Goal: Check status: Check status

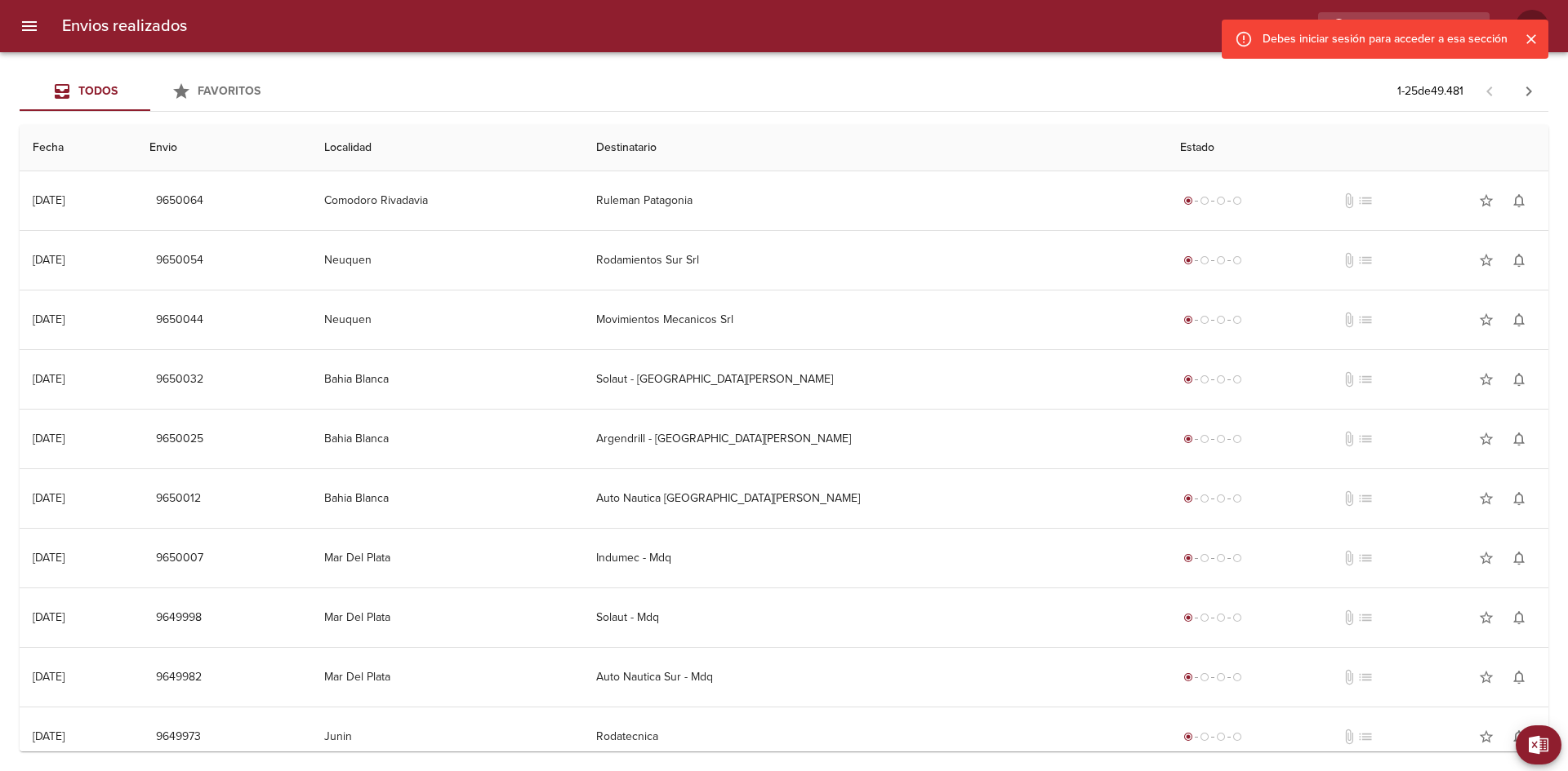
click at [1391, 23] on div "Debes iniciar sesión para acceder a esa sección" at bounding box center [1385, 39] width 327 height 39
click at [1526, 38] on icon "Cerrar" at bounding box center [1531, 40] width 17 height 17
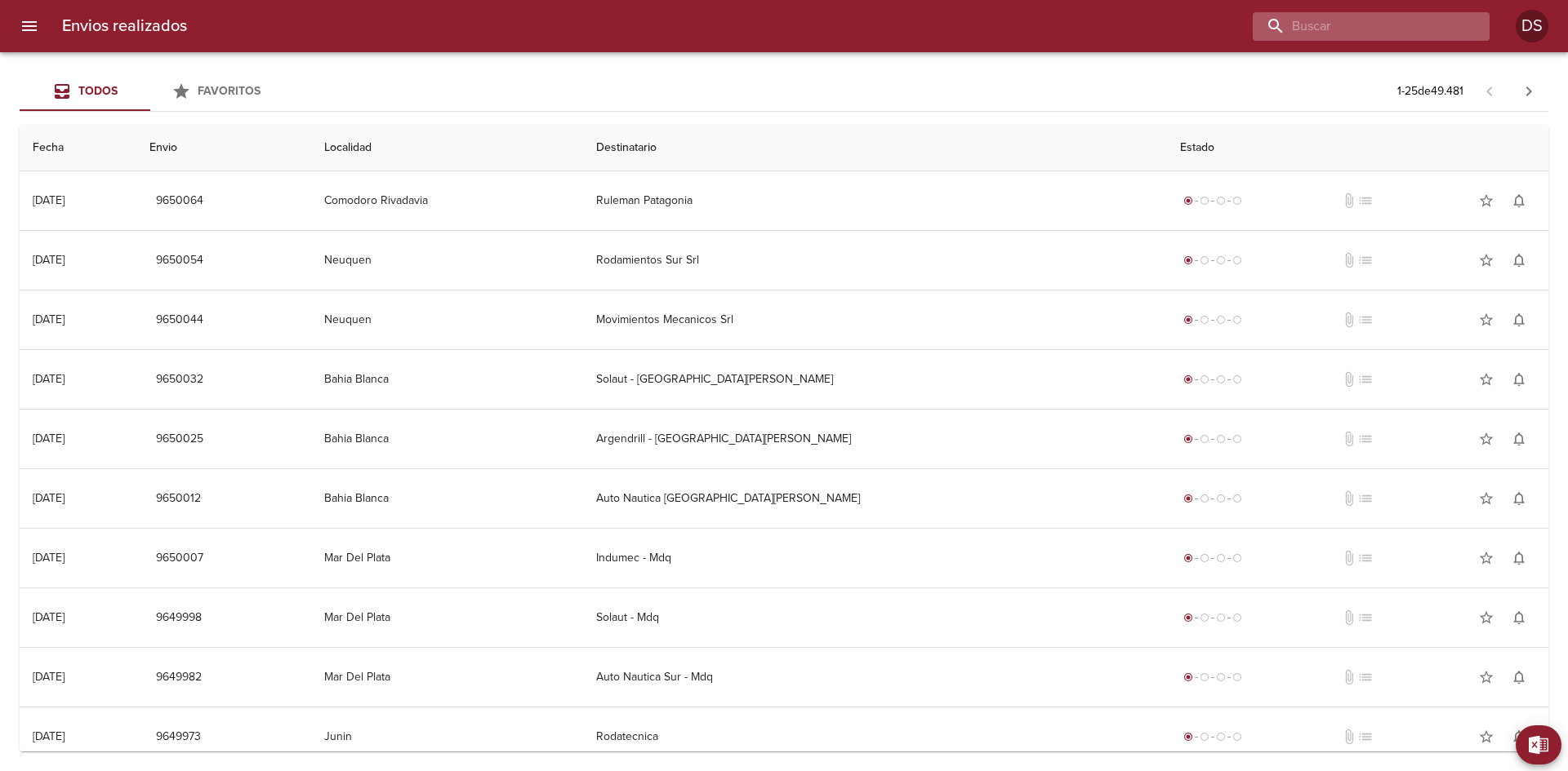
click at [1399, 38] on input "buscar" at bounding box center [1358, 26] width 209 height 29
paste input "93239"
type input "93239"
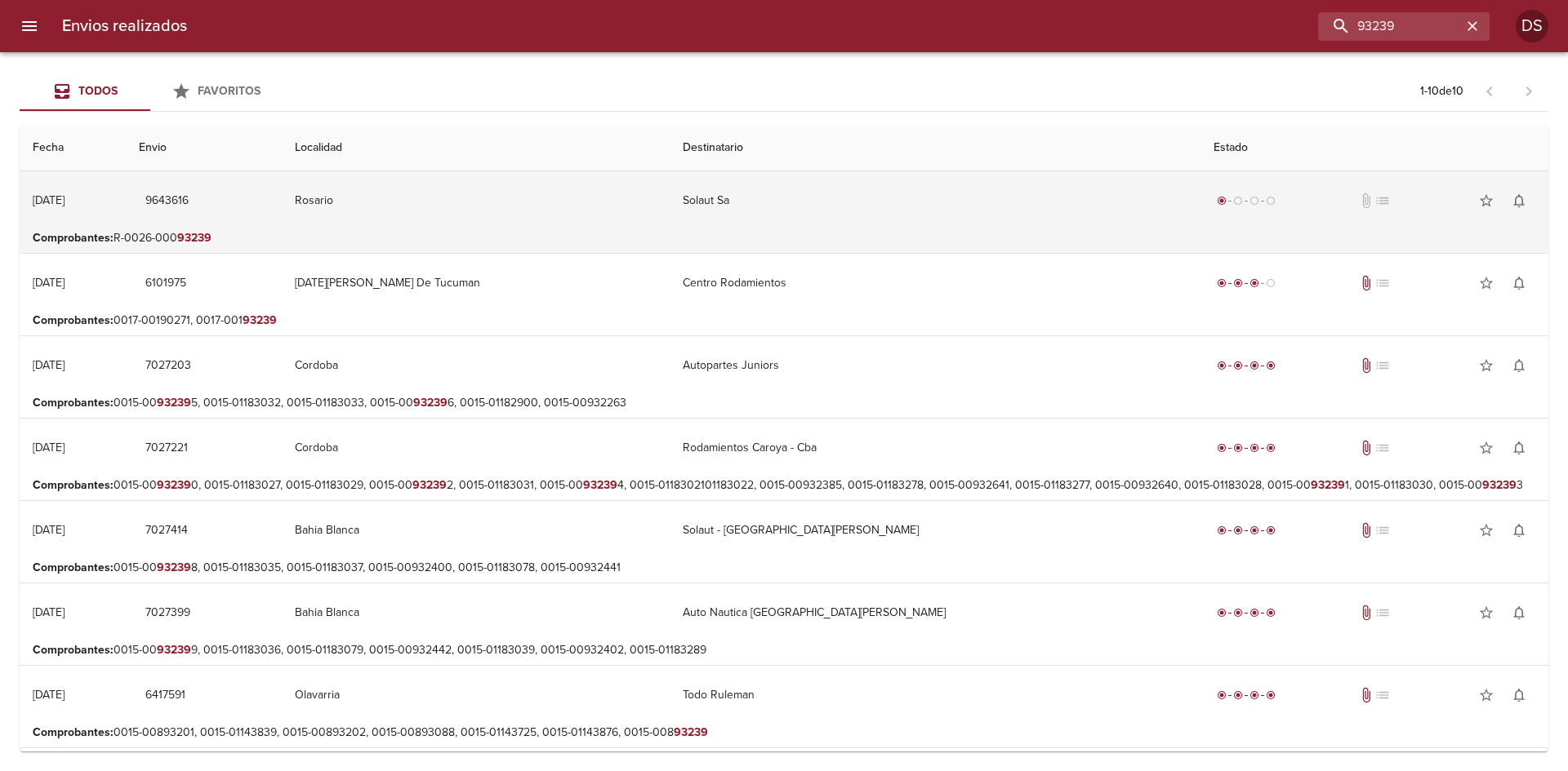
click at [231, 222] on td "9643616" at bounding box center [204, 200] width 156 height 58
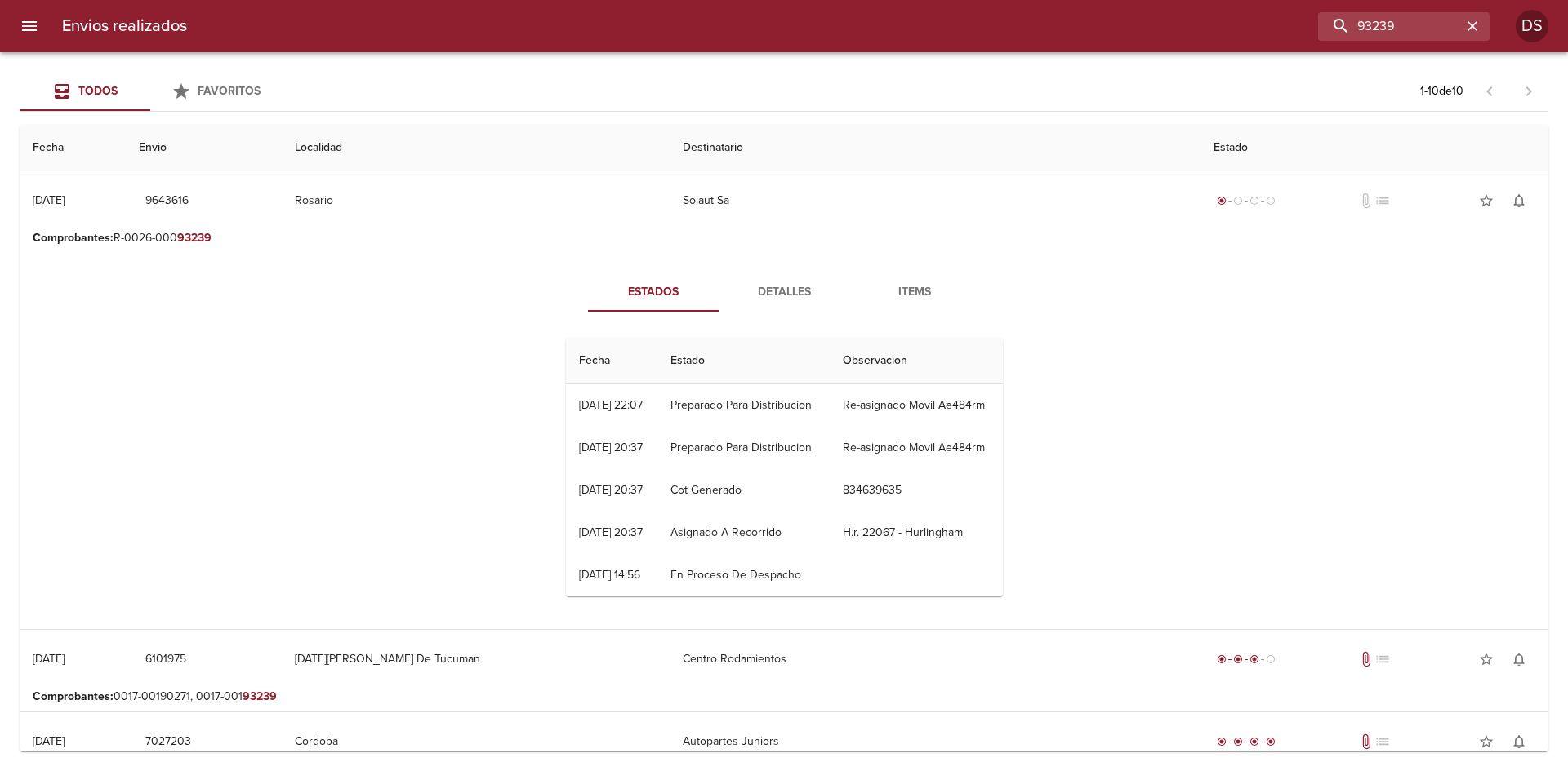
click at [894, 307] on button "Items" at bounding box center [914, 292] width 131 height 39
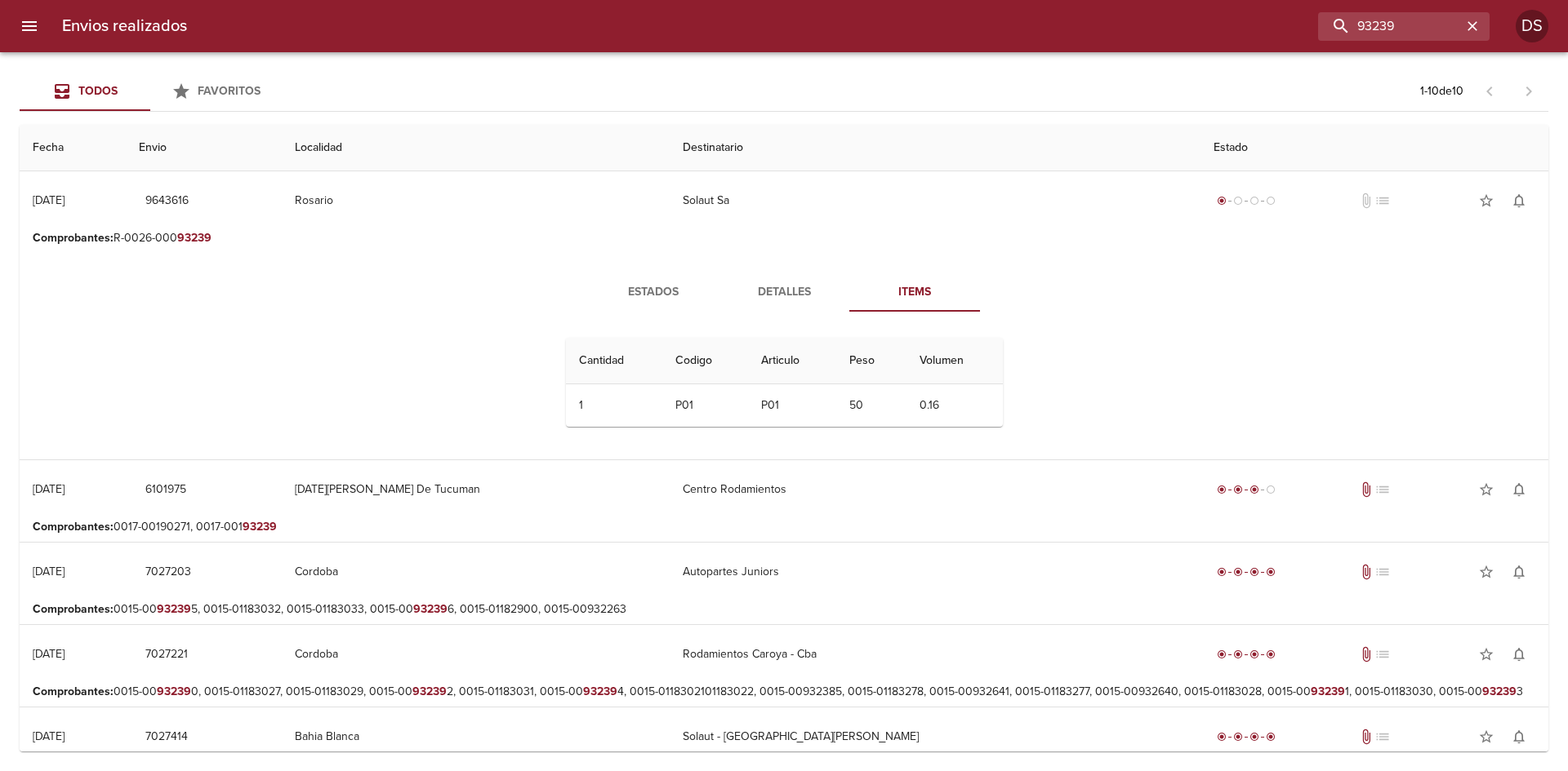
click at [777, 287] on span "Detalles" at bounding box center [784, 292] width 111 height 20
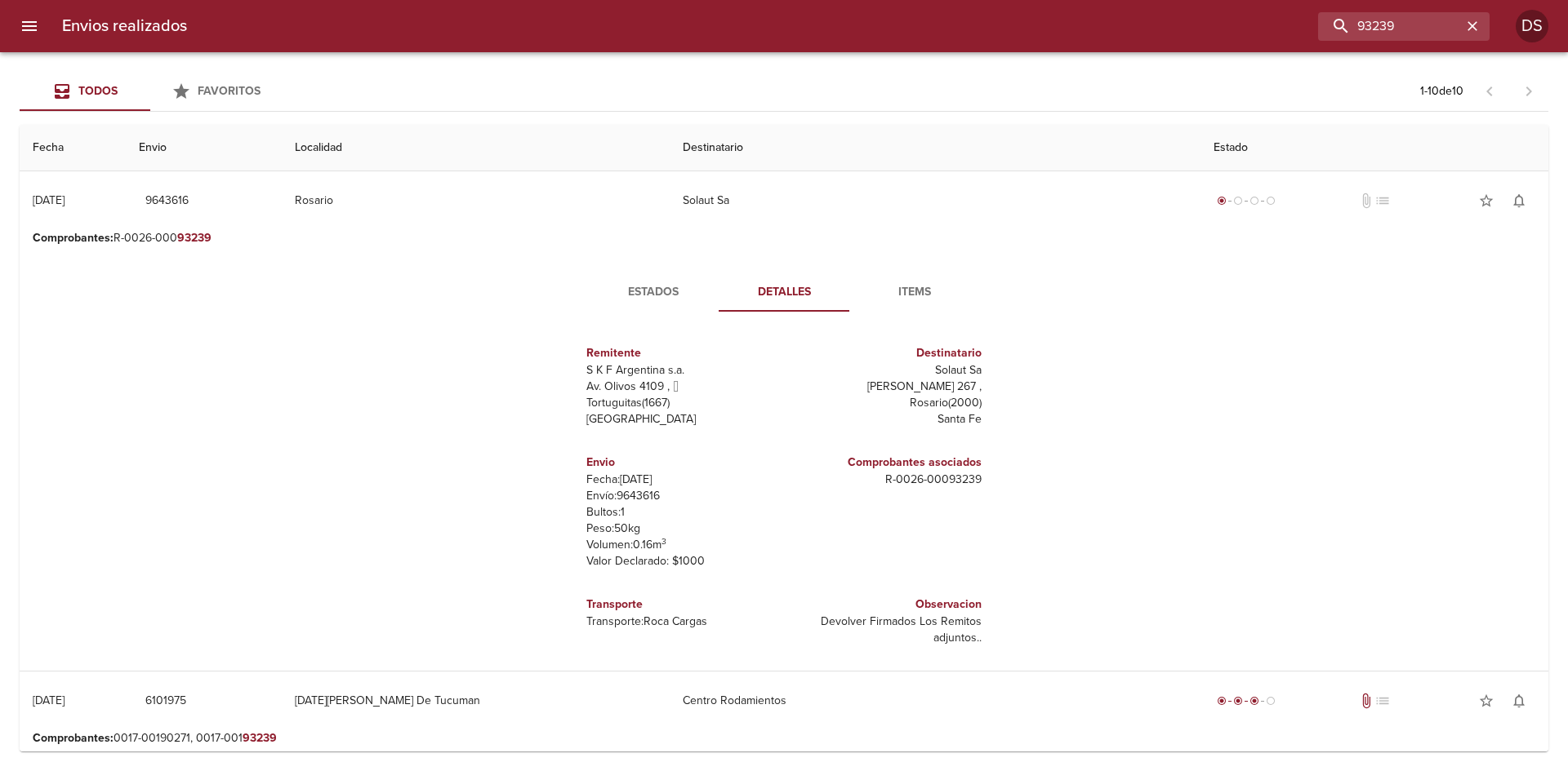
scroll to position [8, 0]
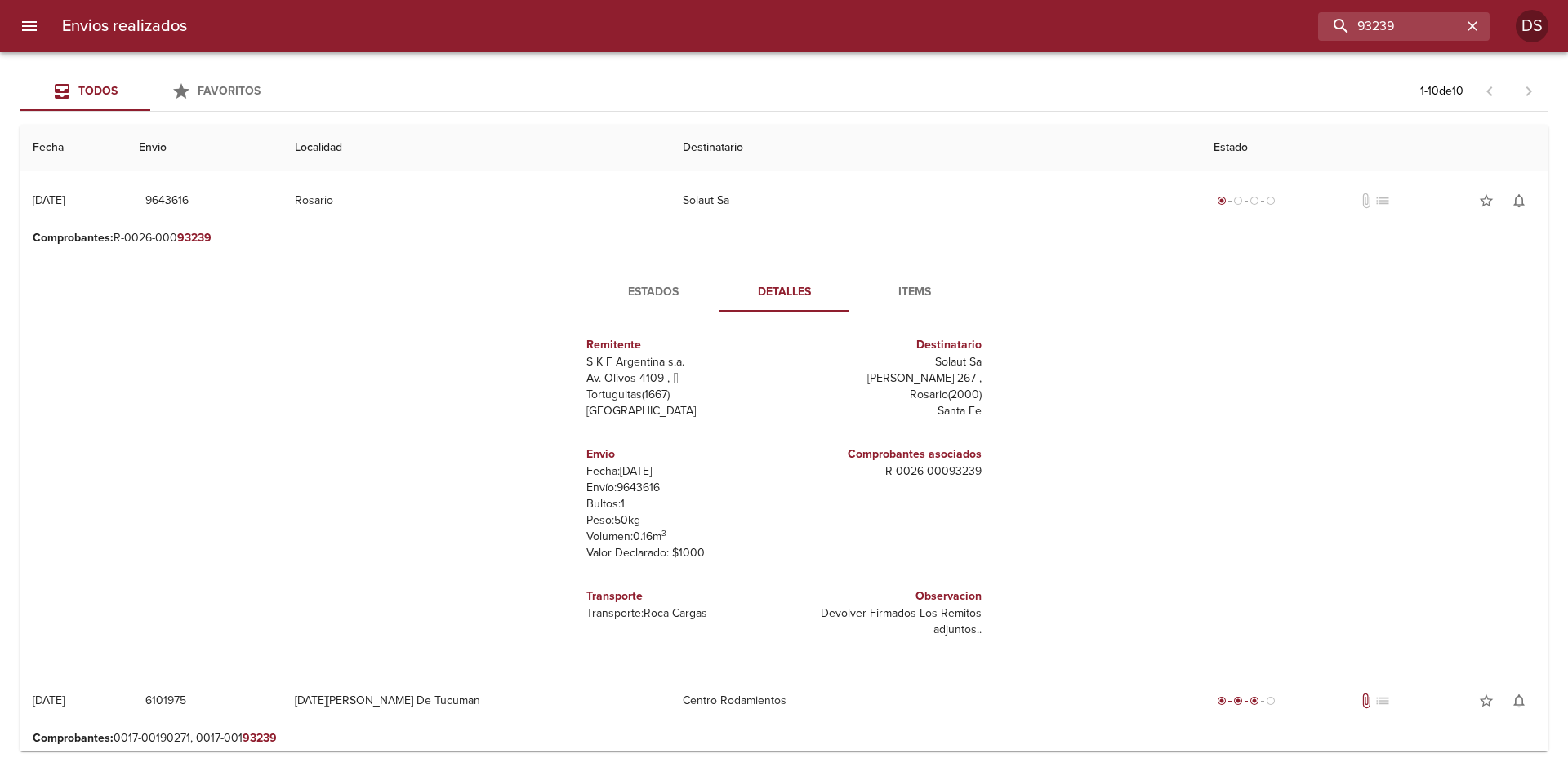
click at [950, 468] on p "R - 0026 - 00093239" at bounding box center [885, 472] width 191 height 17
click at [847, 515] on div "Comprobantes asociados R - 0026 - 00093239" at bounding box center [885, 503] width 204 height 142
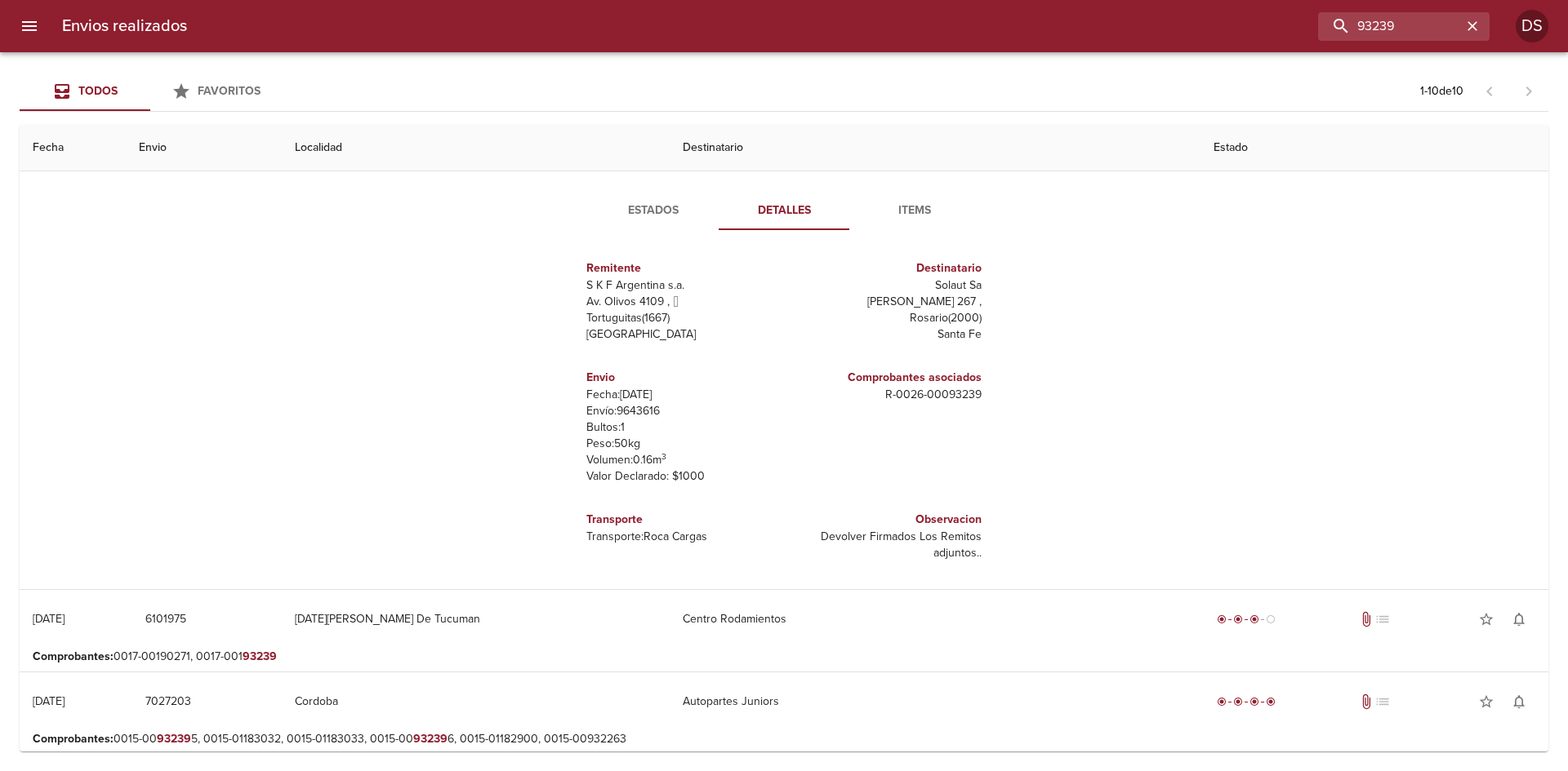
scroll to position [0, 0]
click at [657, 183] on div "Estados Detalles Items Remitente S K F Argentina s.a. Av. Olivos 4109 ,   Tortu…" at bounding box center [784, 379] width 1502 height 417
click at [654, 195] on button "Estados" at bounding box center [653, 210] width 131 height 39
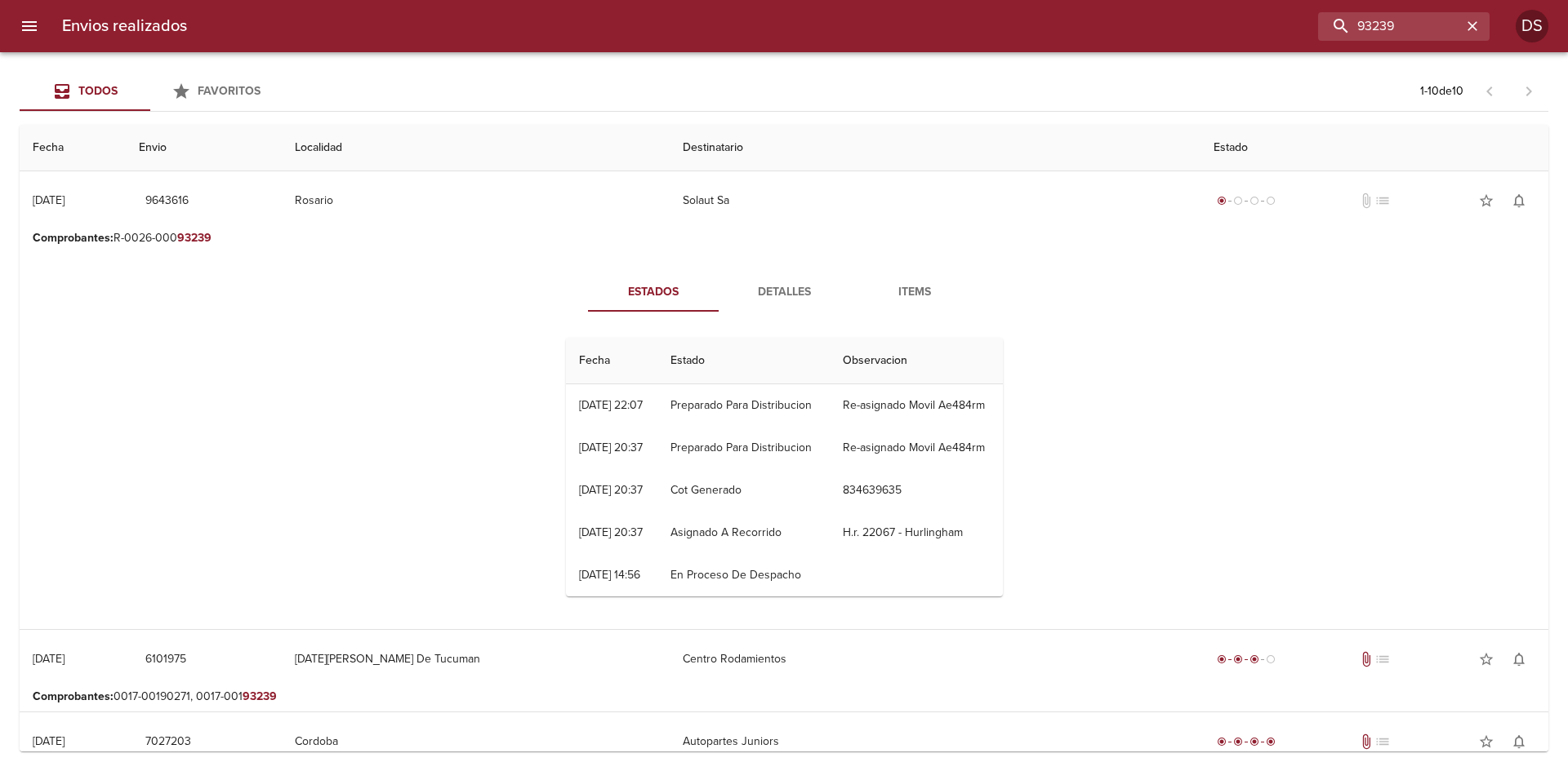
click at [735, 302] on span "Detalles" at bounding box center [784, 292] width 111 height 20
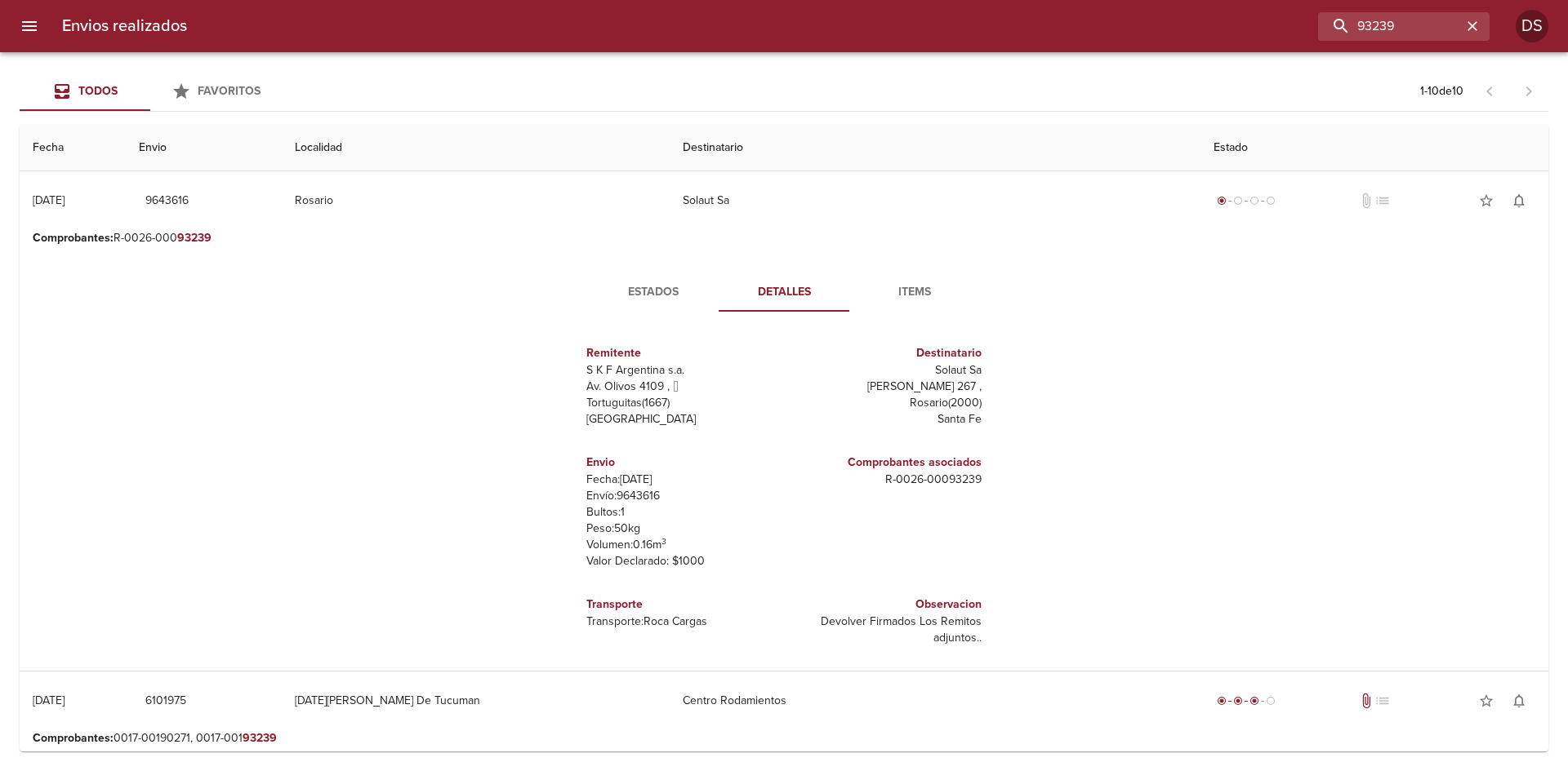
click at [878, 282] on span "Items" at bounding box center [915, 292] width 111 height 20
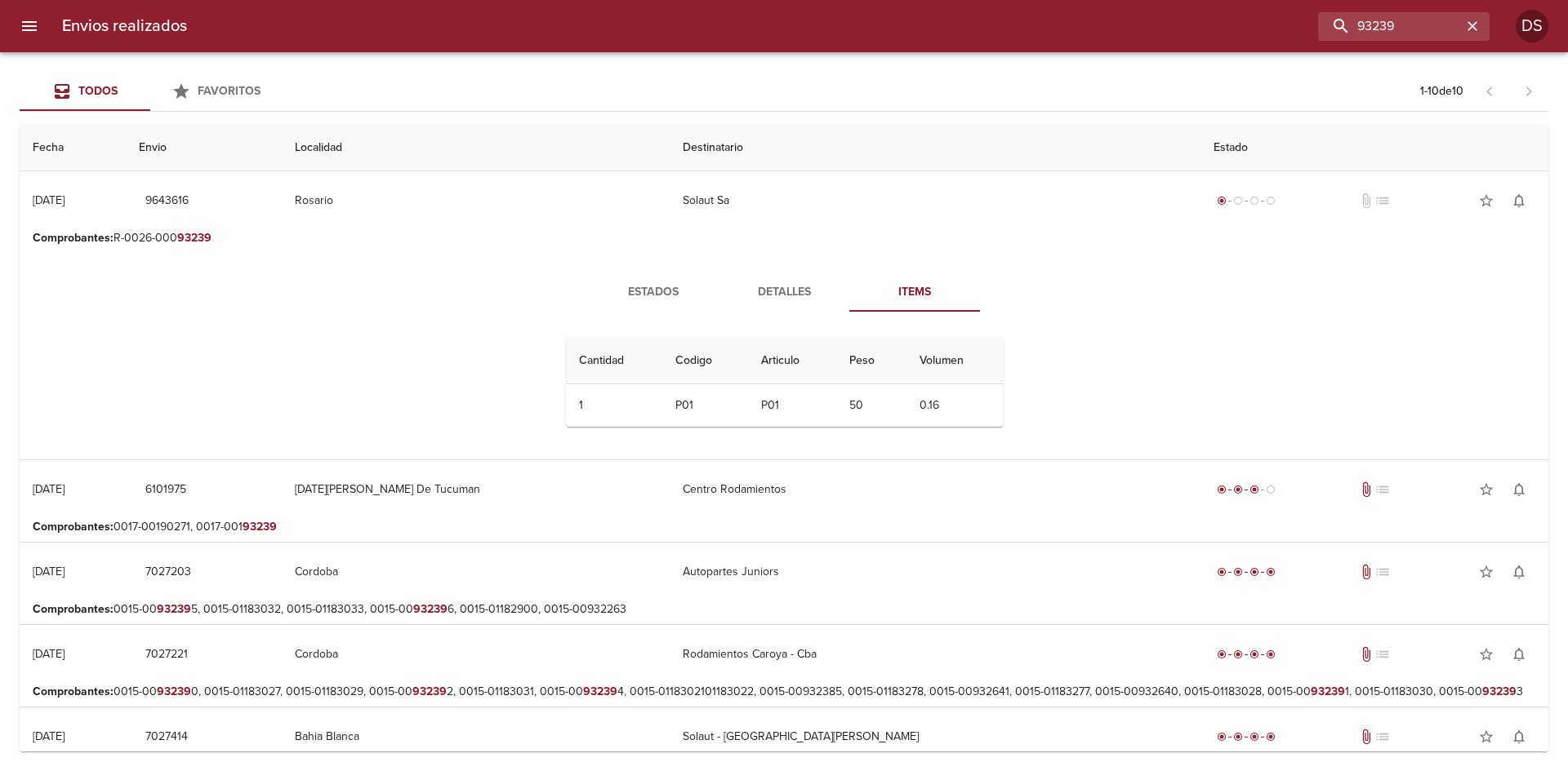
click at [674, 282] on span "Estados" at bounding box center [653, 292] width 111 height 20
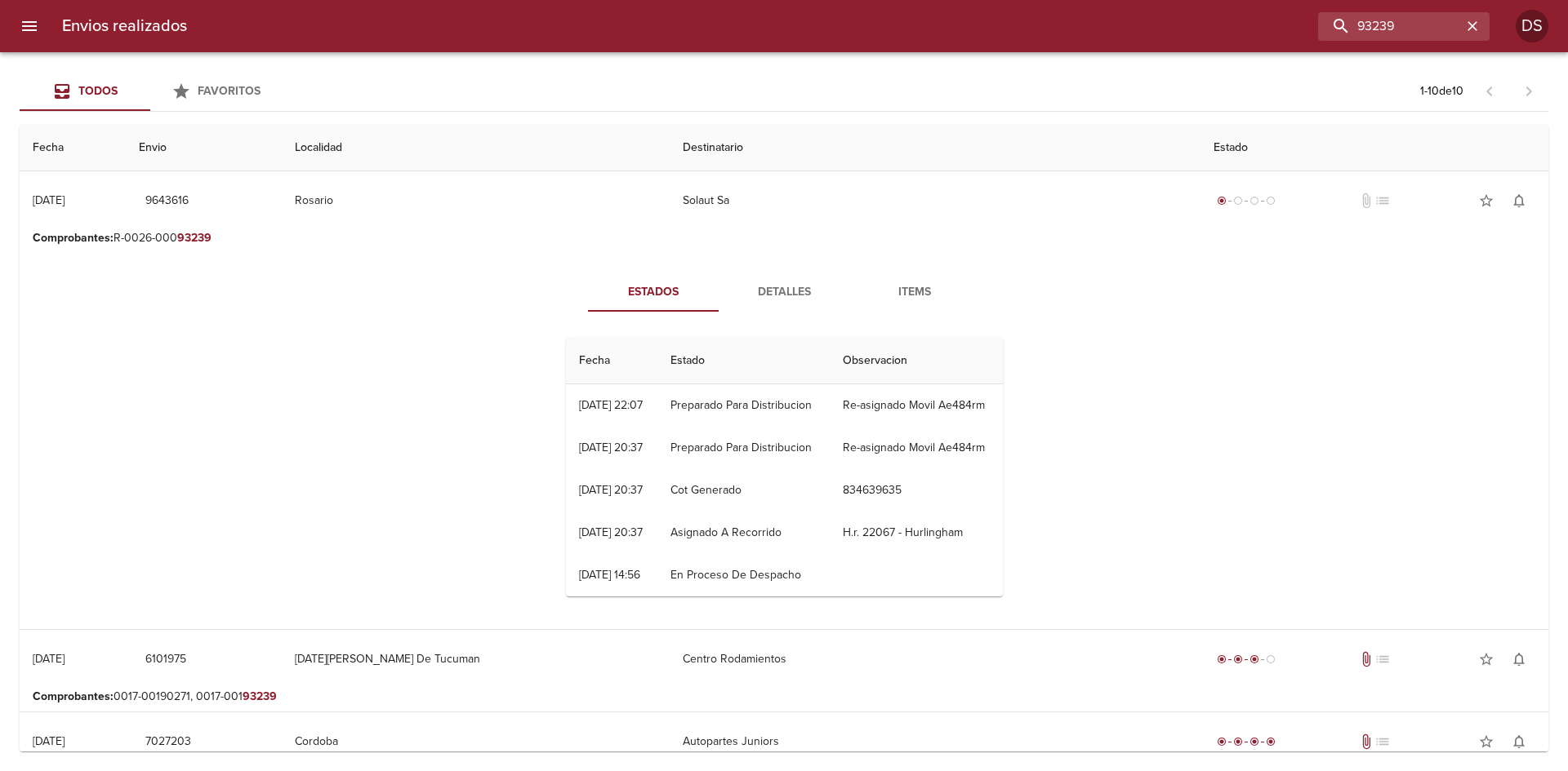
scroll to position [40, 0]
click at [910, 304] on button "Items" at bounding box center [914, 292] width 131 height 39
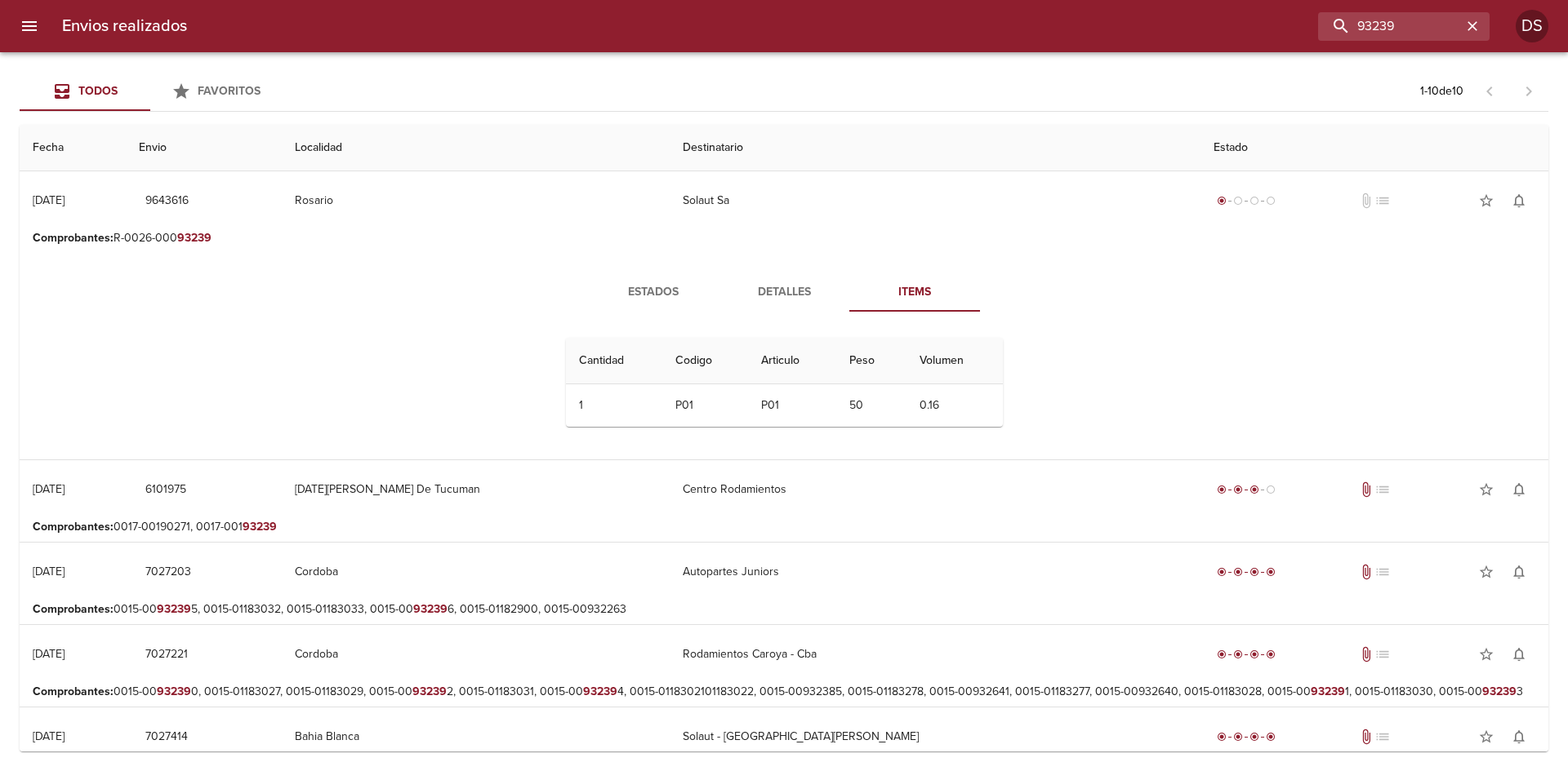
click at [764, 300] on span "Detalles" at bounding box center [784, 292] width 111 height 20
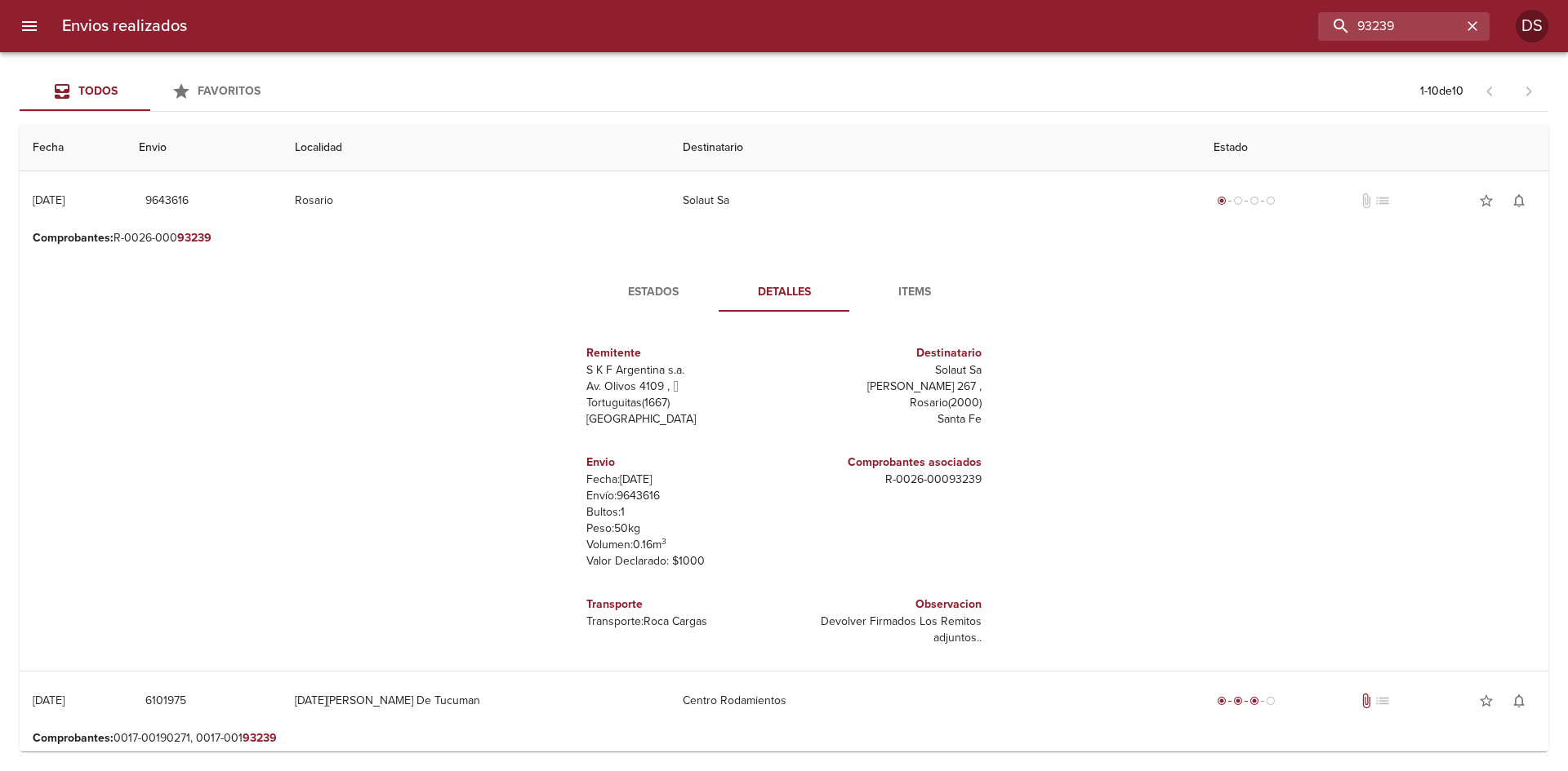
scroll to position [8, 0]
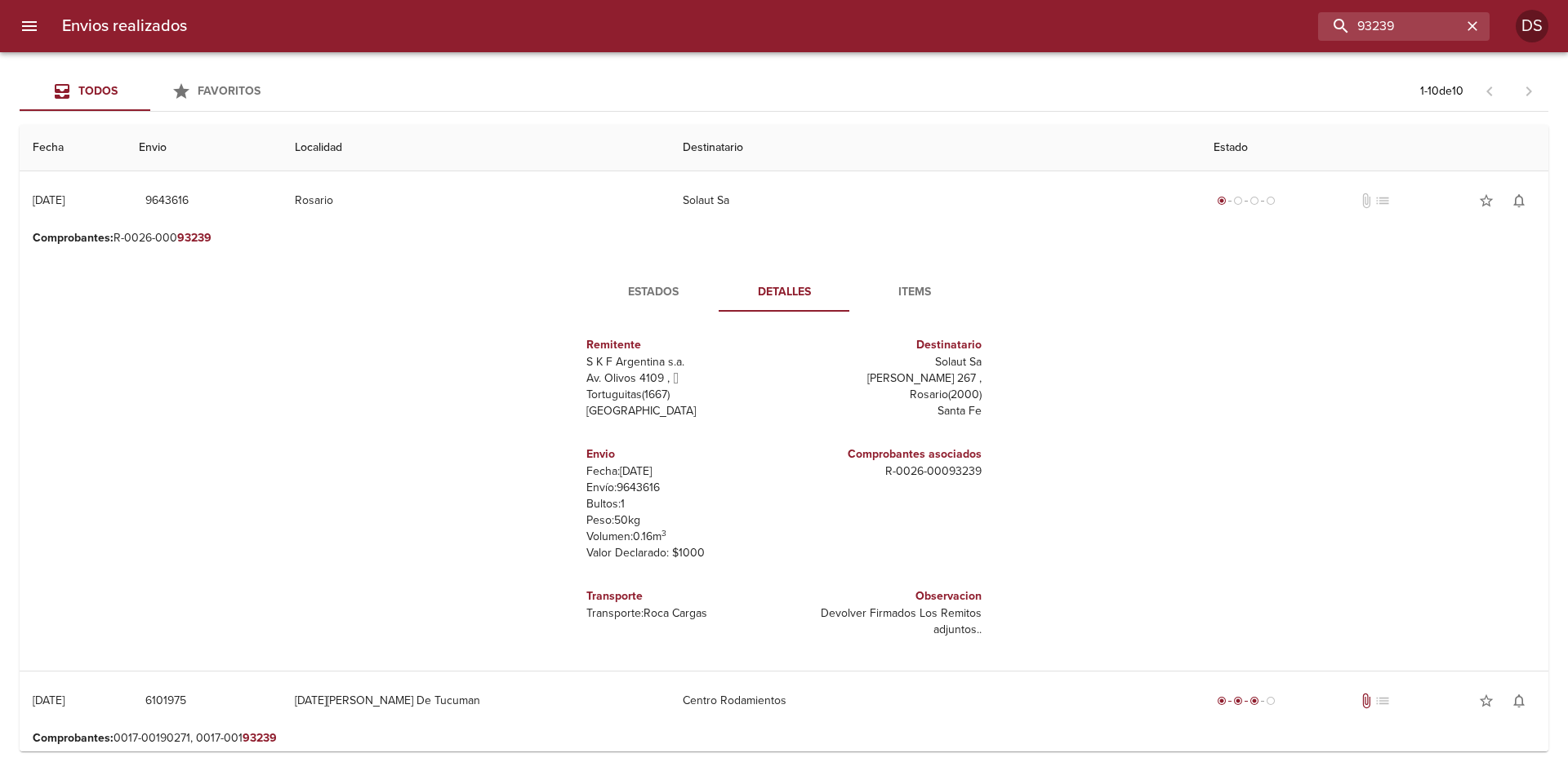
click at [962, 478] on p "R - 0026 - 00093239" at bounding box center [885, 472] width 191 height 17
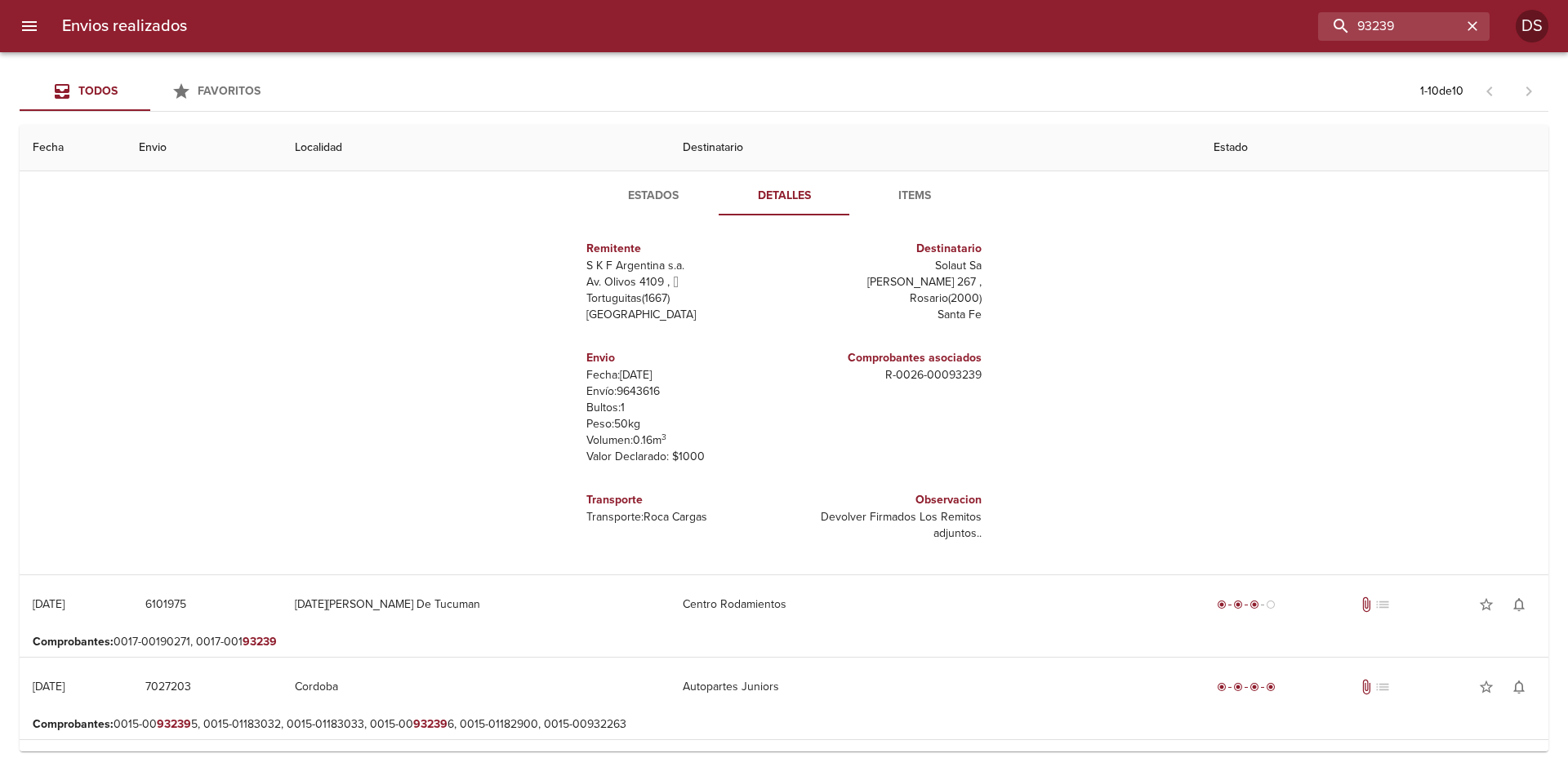
scroll to position [0, 0]
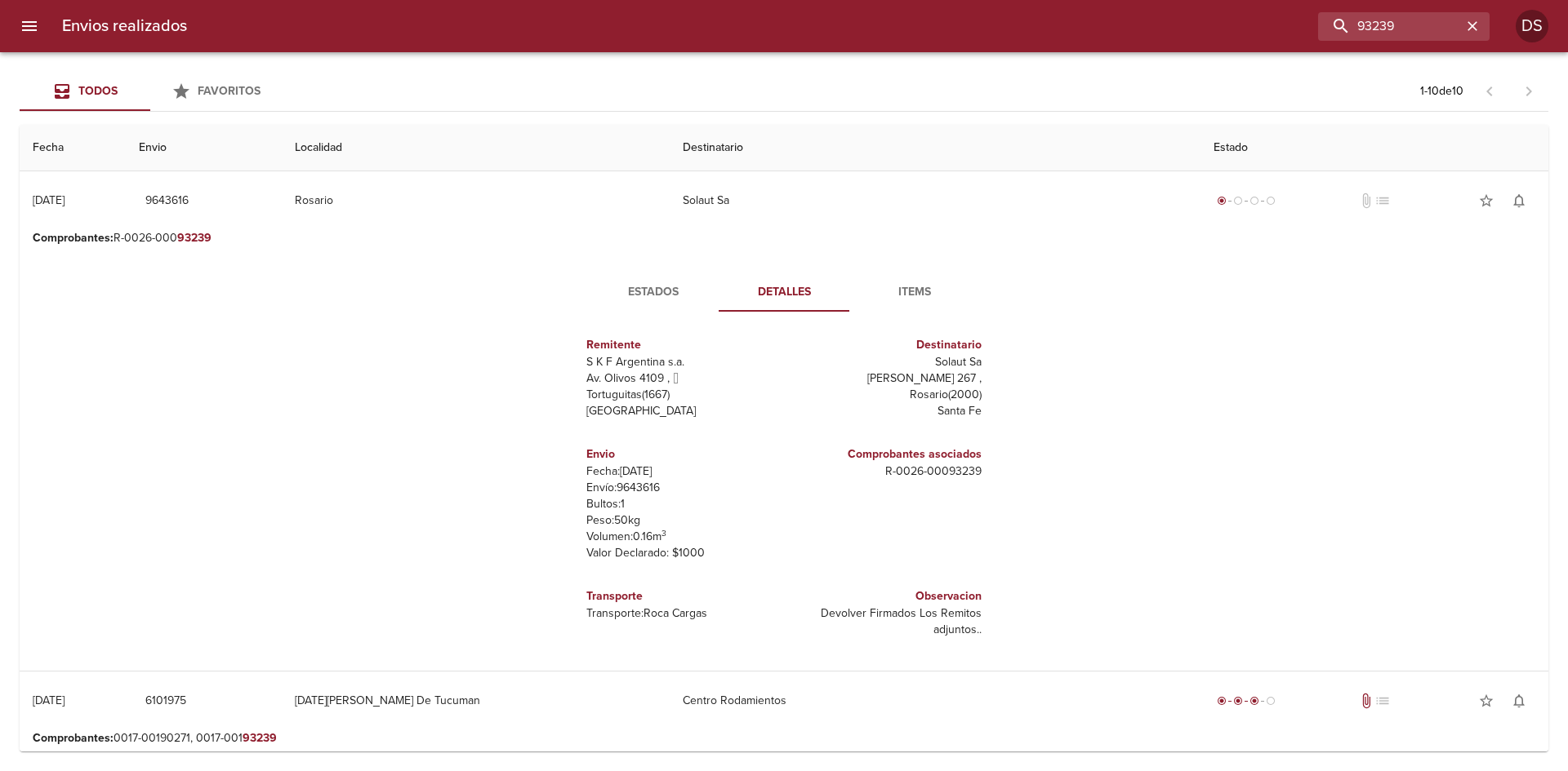
click at [720, 561] on p "Valor Declarado: $ 1000" at bounding box center [682, 553] width 191 height 17
drag, startPoint x: 922, startPoint y: 628, endPoint x: 839, endPoint y: 622, distance: 83.2
click at [839, 622] on p "Devolver Firmados Los Remitos adjuntos.." at bounding box center [885, 621] width 191 height 32
click at [872, 548] on div "Comprobantes asociados R - 0026 - 00093239" at bounding box center [885, 503] width 204 height 142
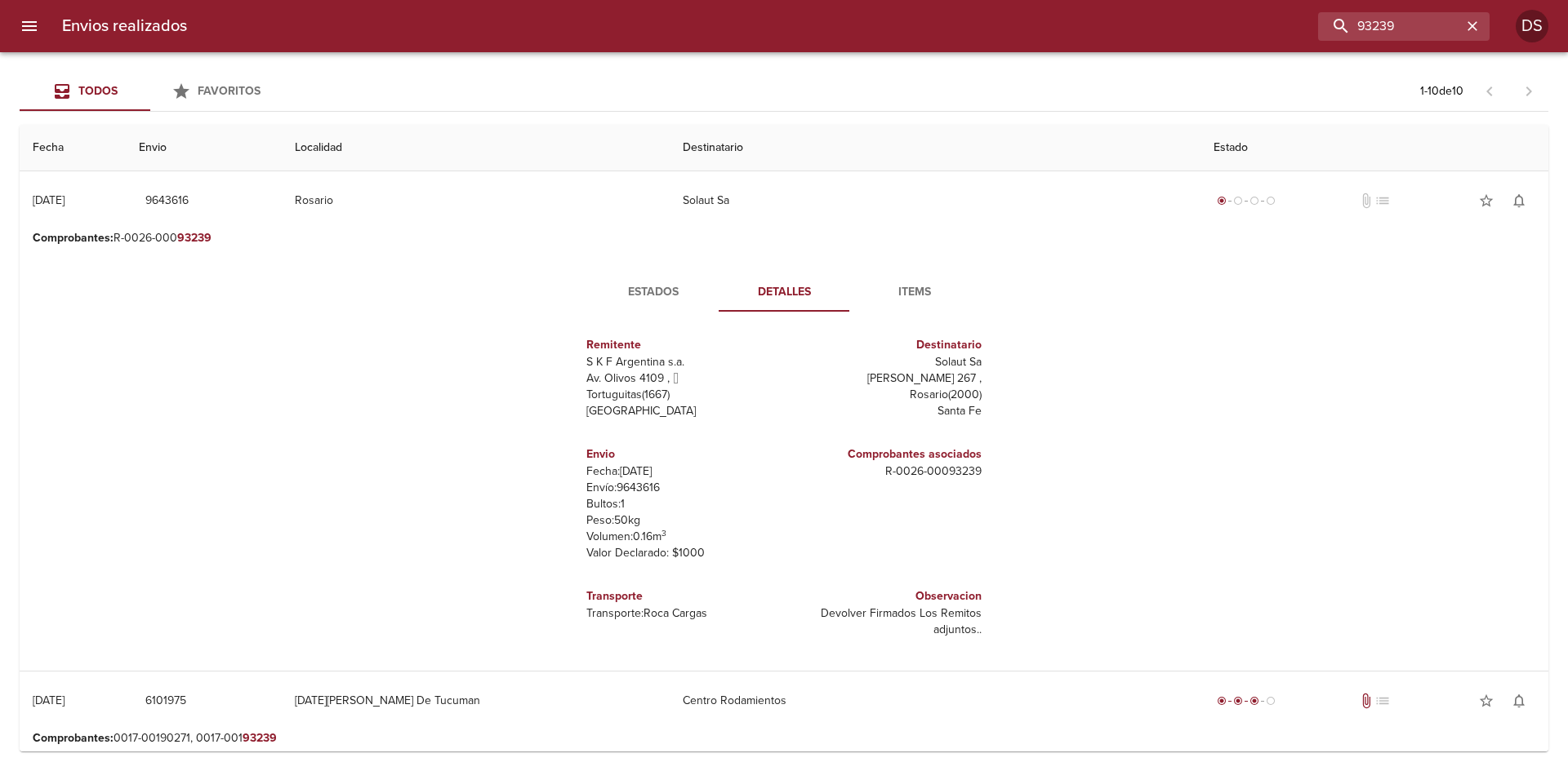
click at [915, 293] on span "Items" at bounding box center [915, 292] width 111 height 20
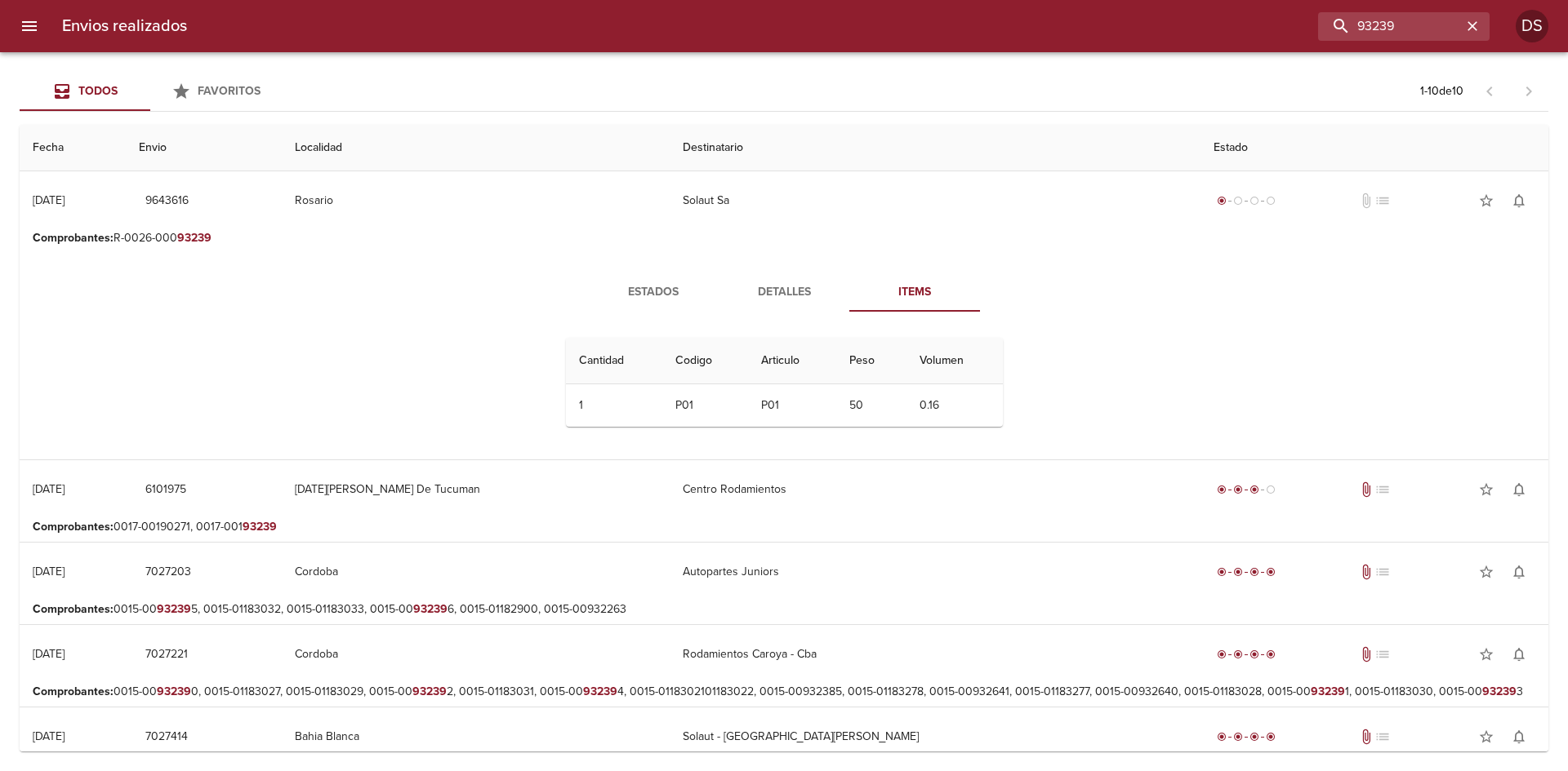
click at [719, 282] on button "Detalles" at bounding box center [784, 292] width 131 height 39
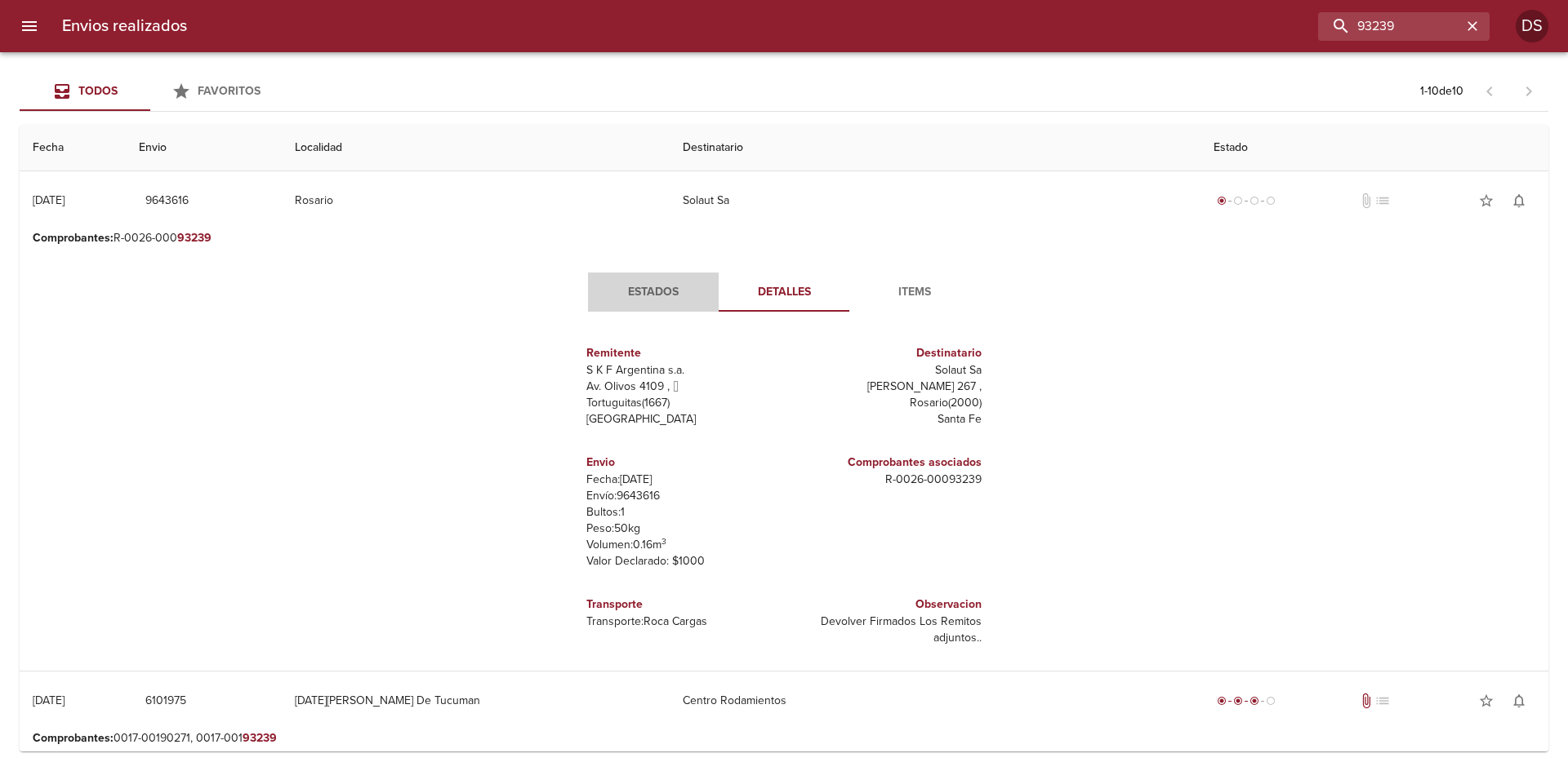
click at [644, 278] on button "Estados" at bounding box center [653, 292] width 131 height 39
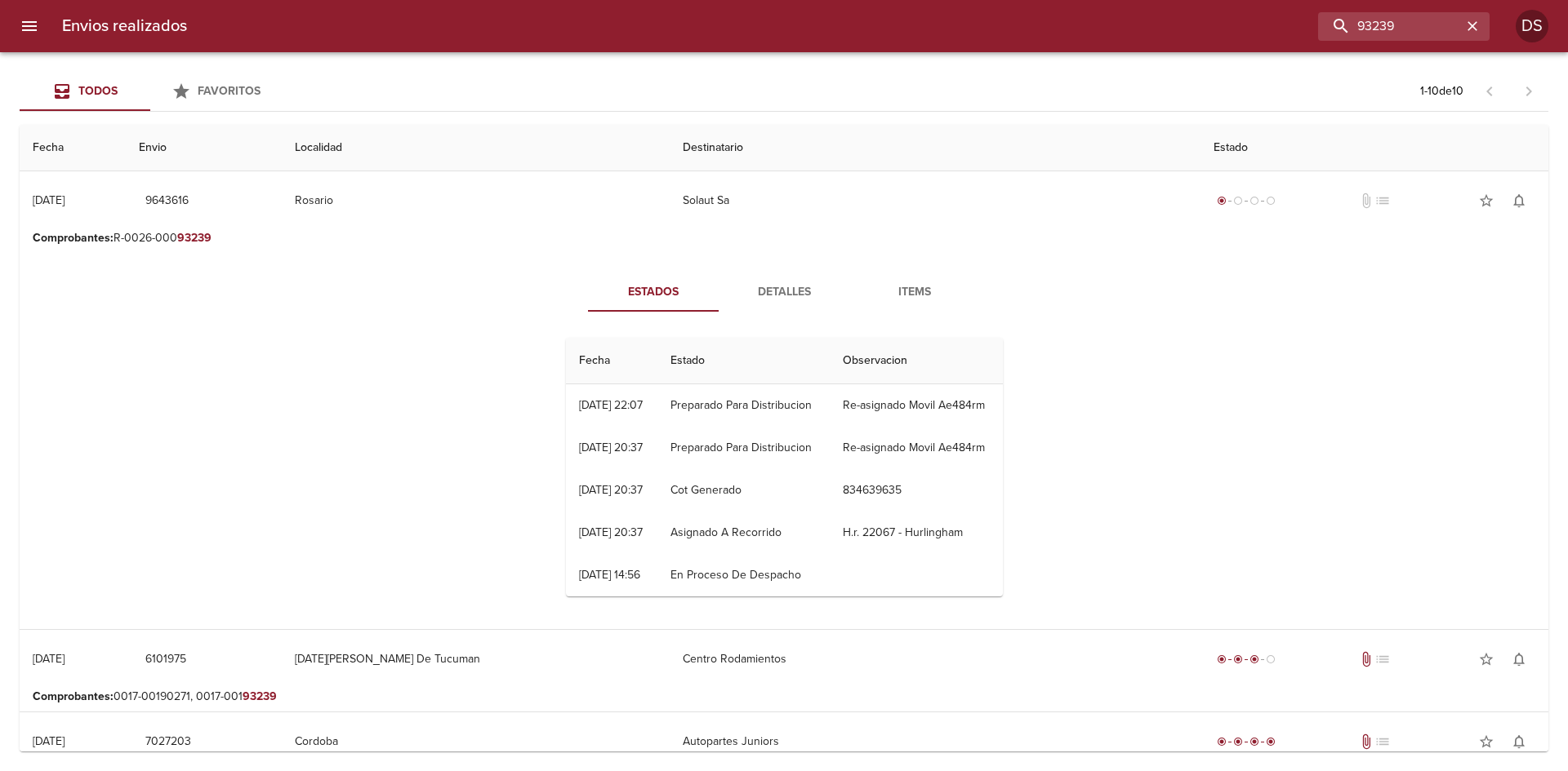
scroll to position [40, 0]
click at [755, 293] on span "Detalles" at bounding box center [784, 292] width 111 height 20
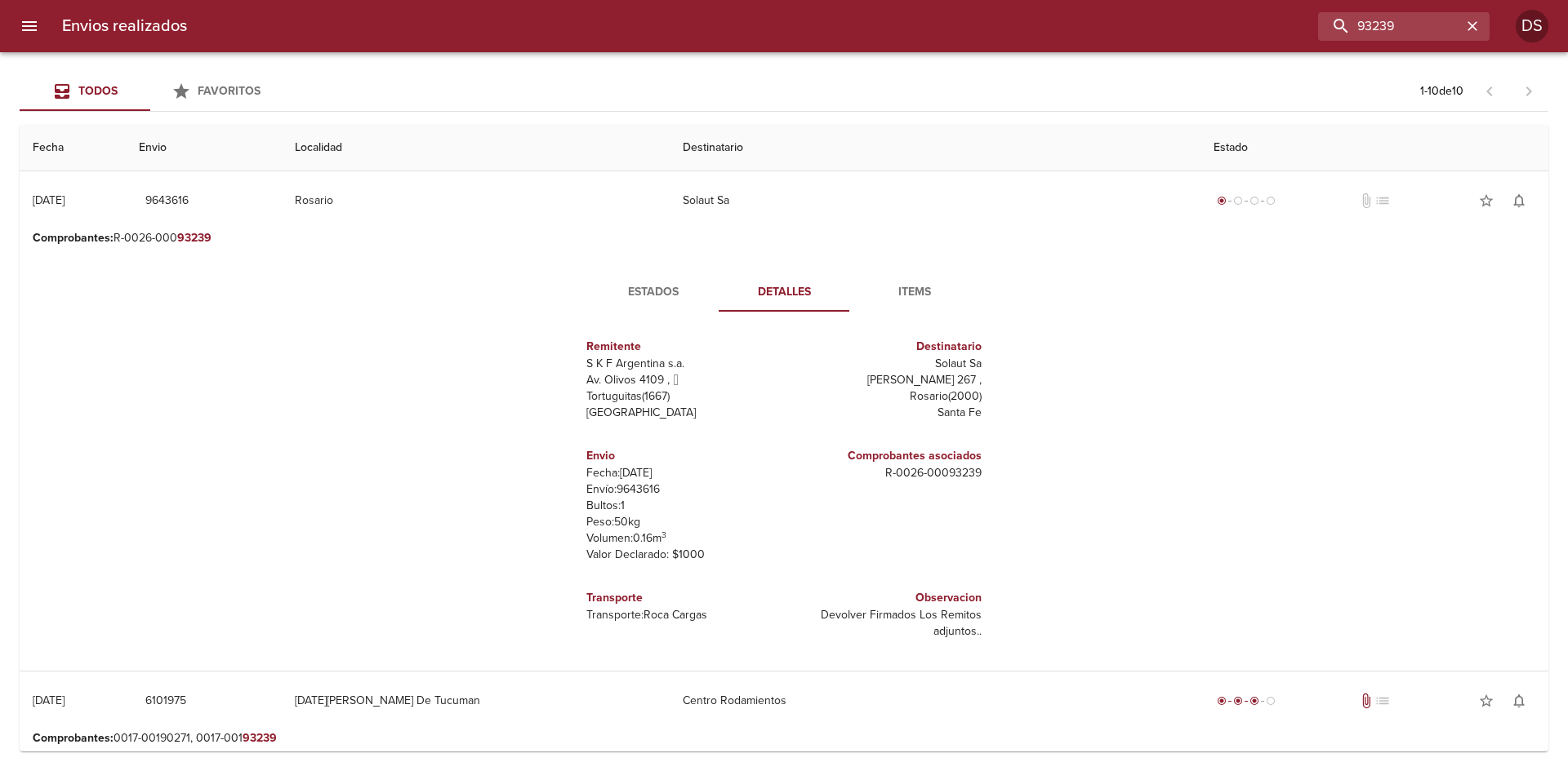
scroll to position [8, 0]
click at [956, 472] on p "R - 0026 - 00093239" at bounding box center [885, 472] width 191 height 17
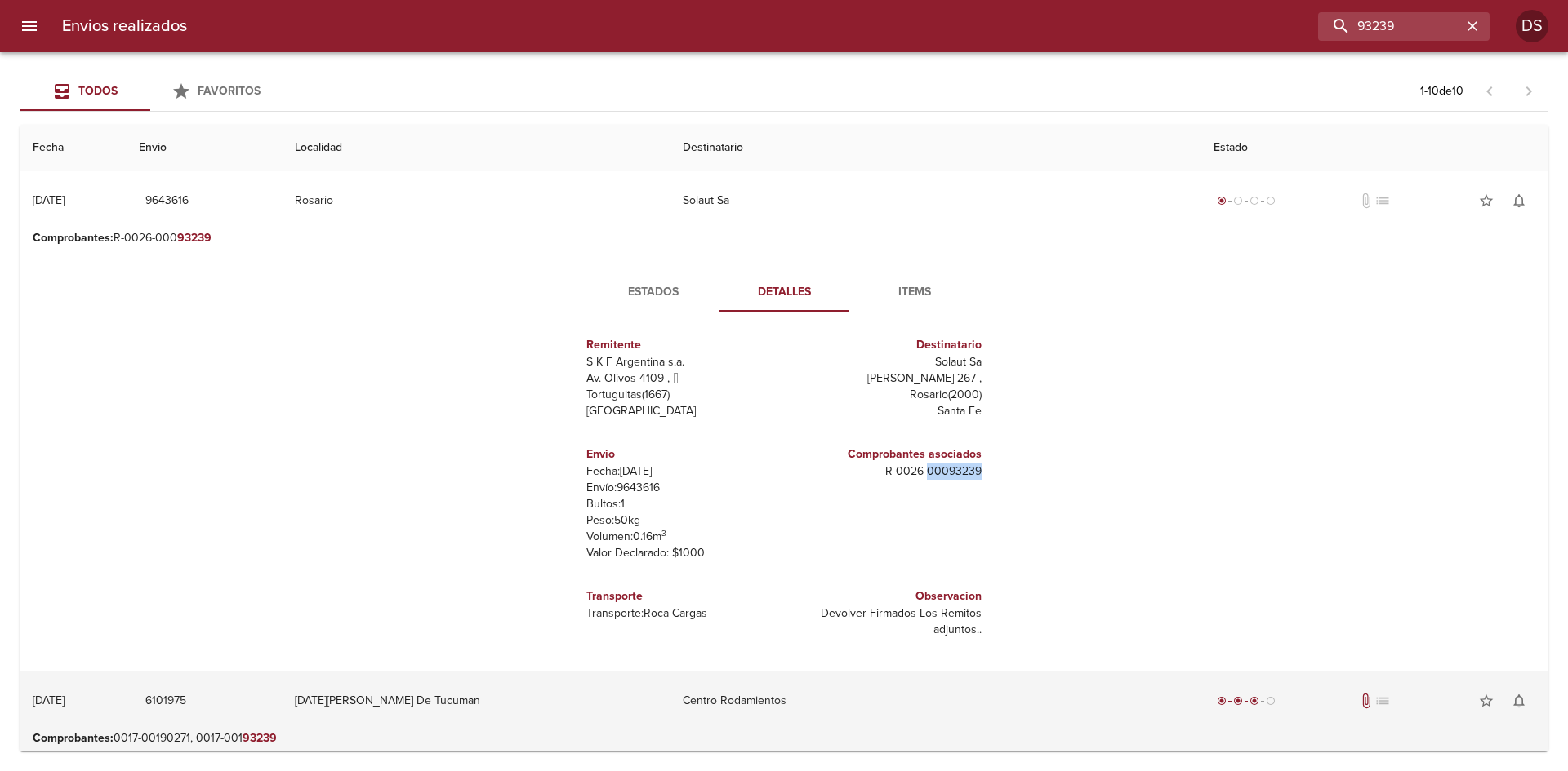
copy p "00093239"
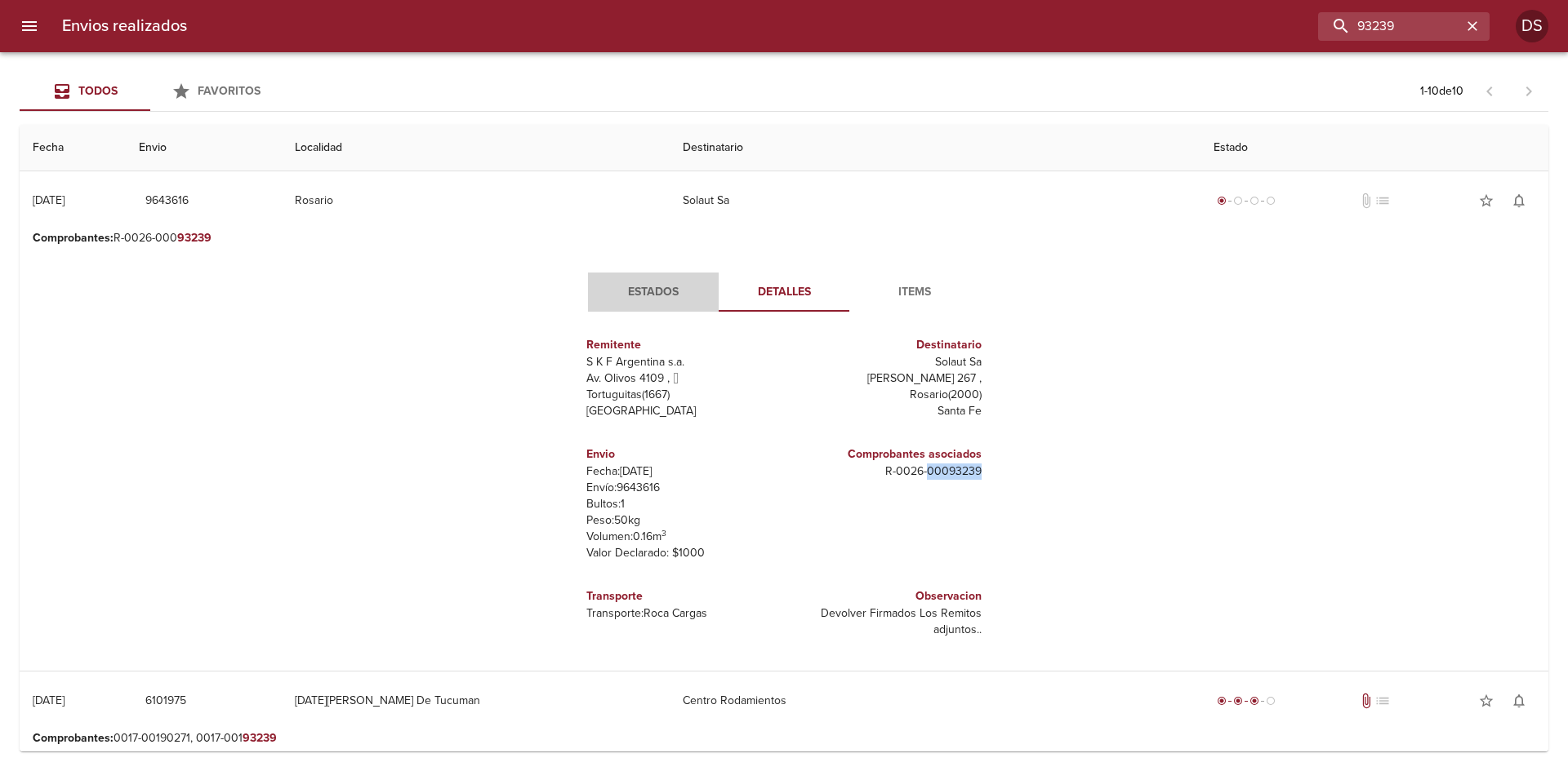
click at [634, 285] on span "Estados" at bounding box center [653, 292] width 111 height 20
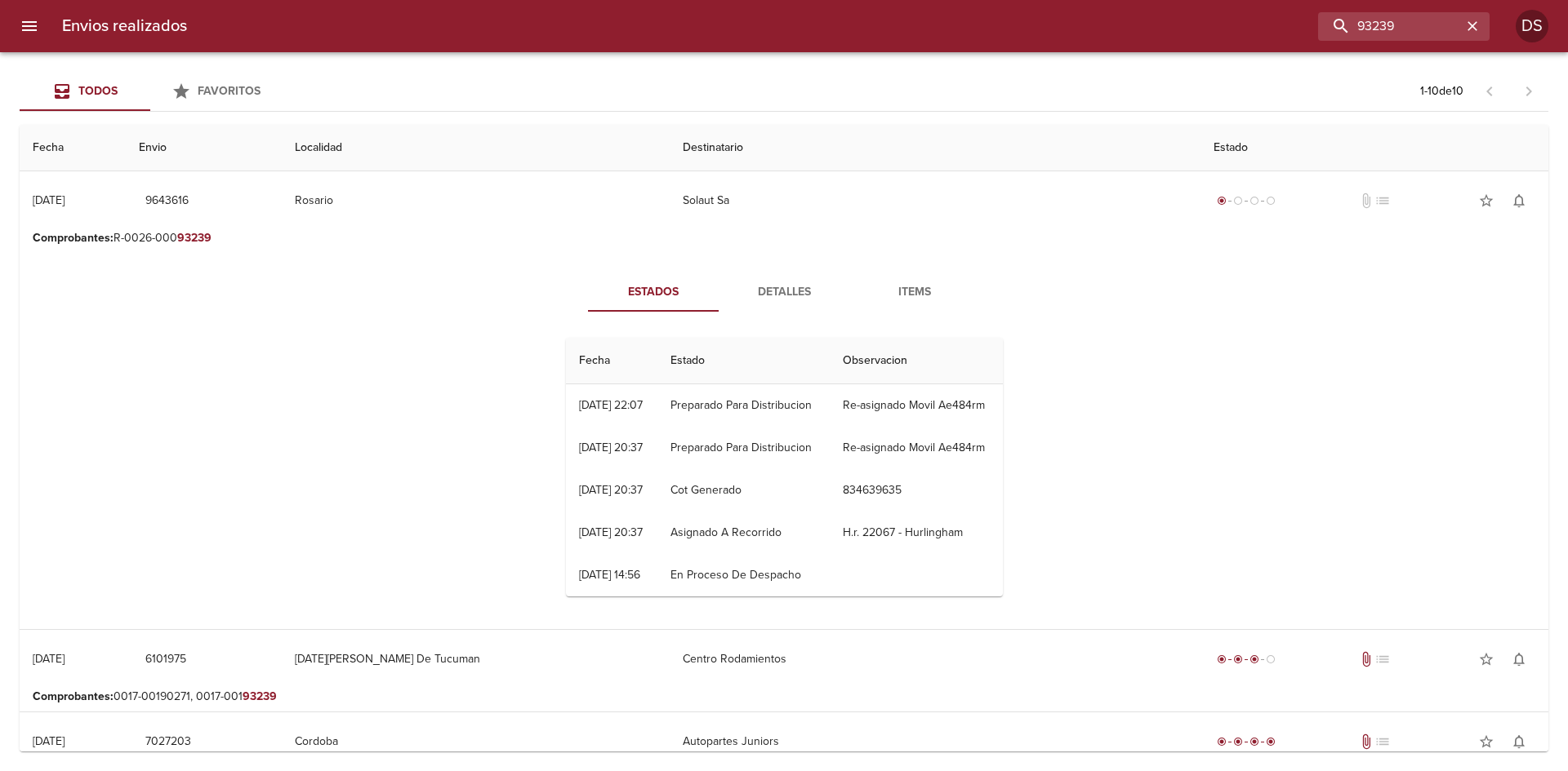
scroll to position [0, 0]
click at [916, 305] on button "Items" at bounding box center [914, 292] width 131 height 39
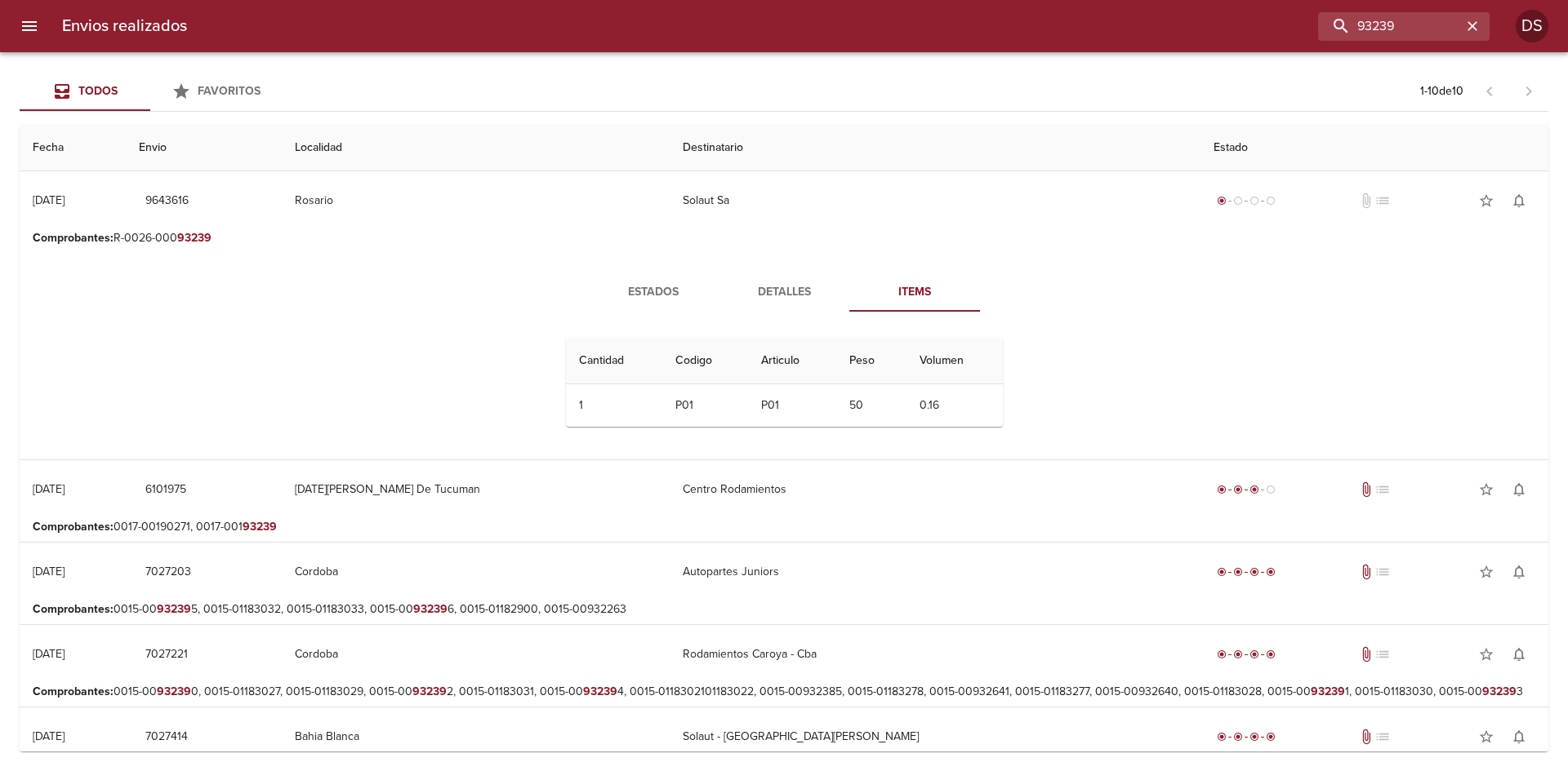
click at [797, 297] on span "Detalles" at bounding box center [784, 292] width 111 height 20
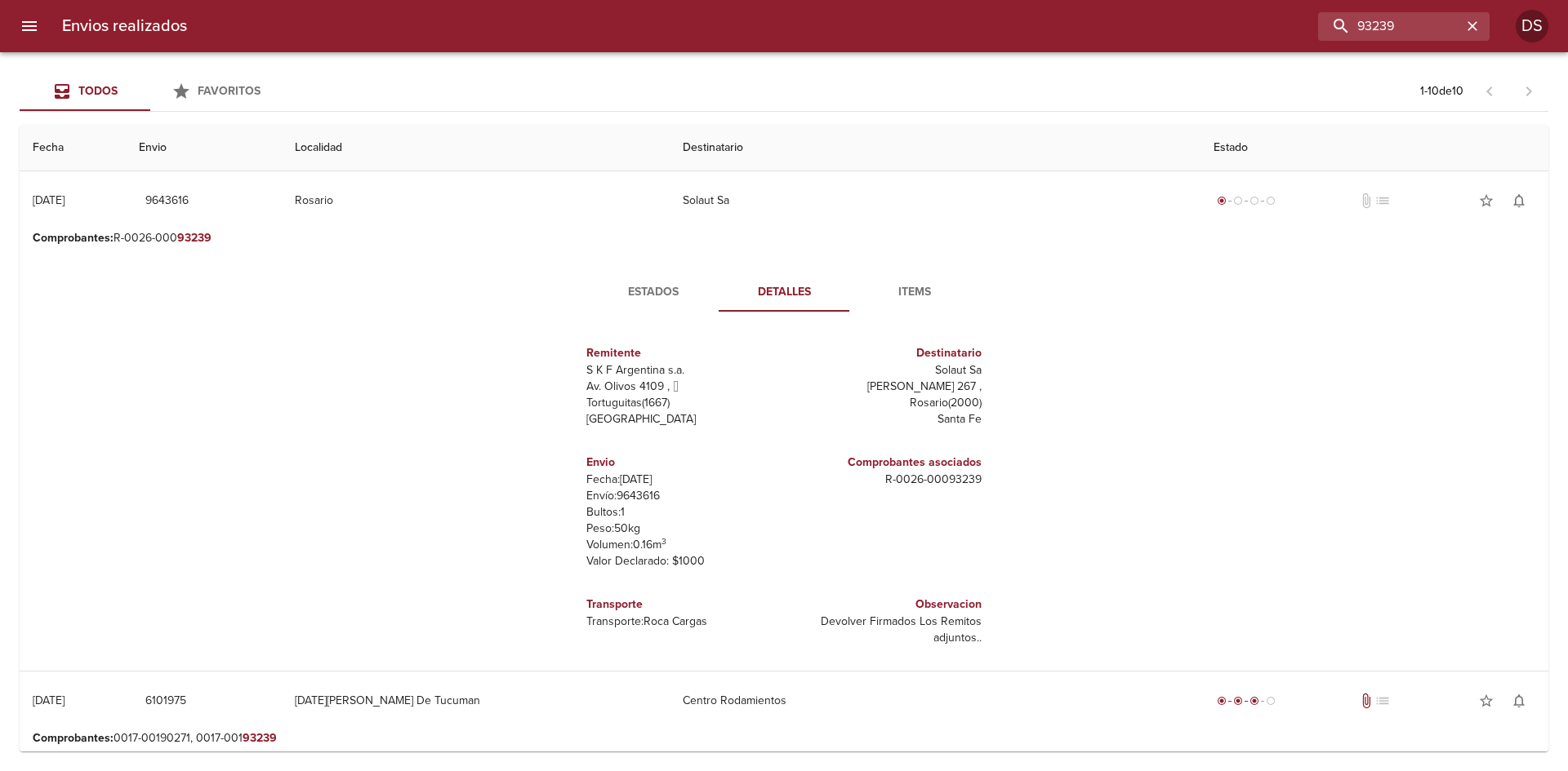
click at [615, 298] on span "Estados" at bounding box center [653, 292] width 111 height 20
